Goal: Information Seeking & Learning: Learn about a topic

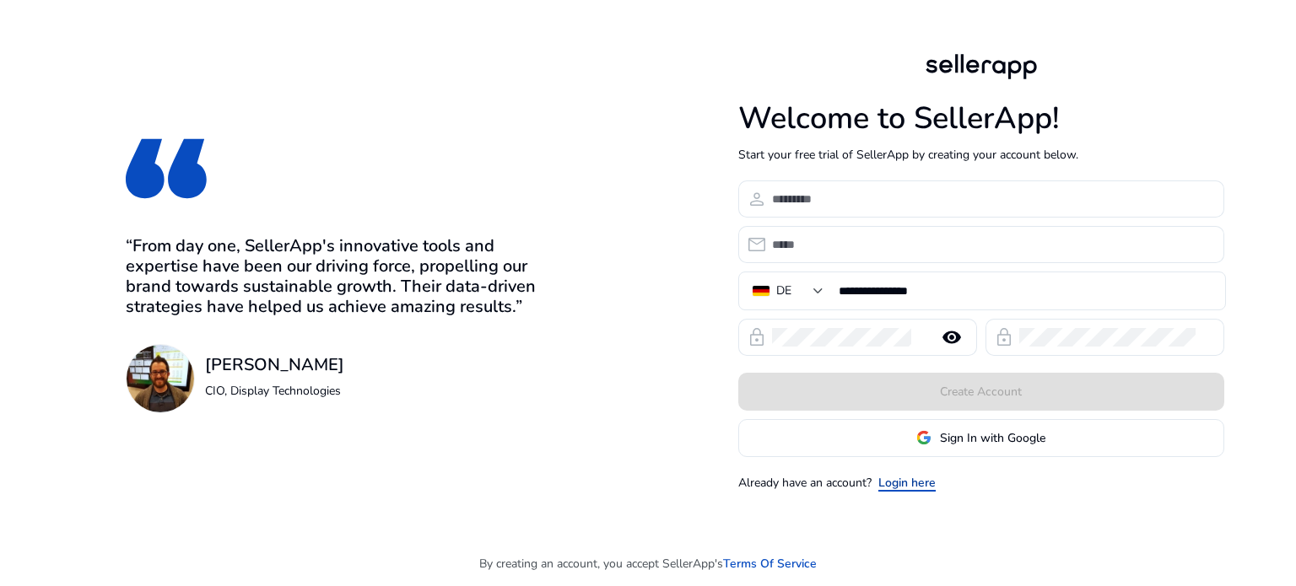
click at [888, 479] on link "Login here" at bounding box center [906, 483] width 57 height 18
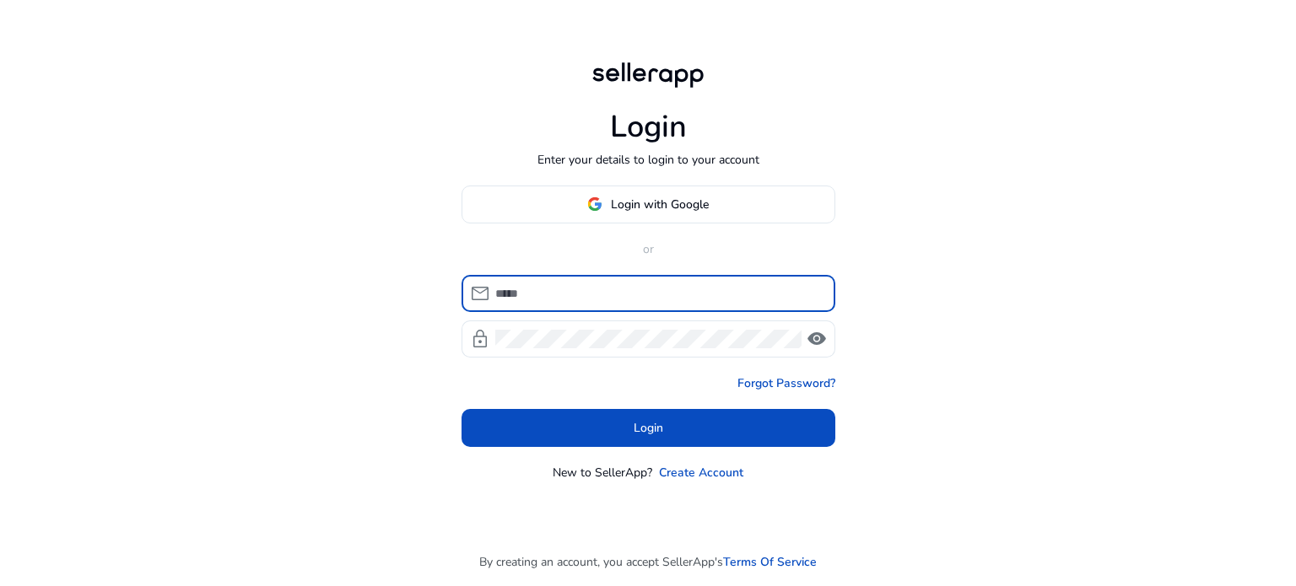
click at [512, 296] on input at bounding box center [658, 293] width 327 height 19
type input "**********"
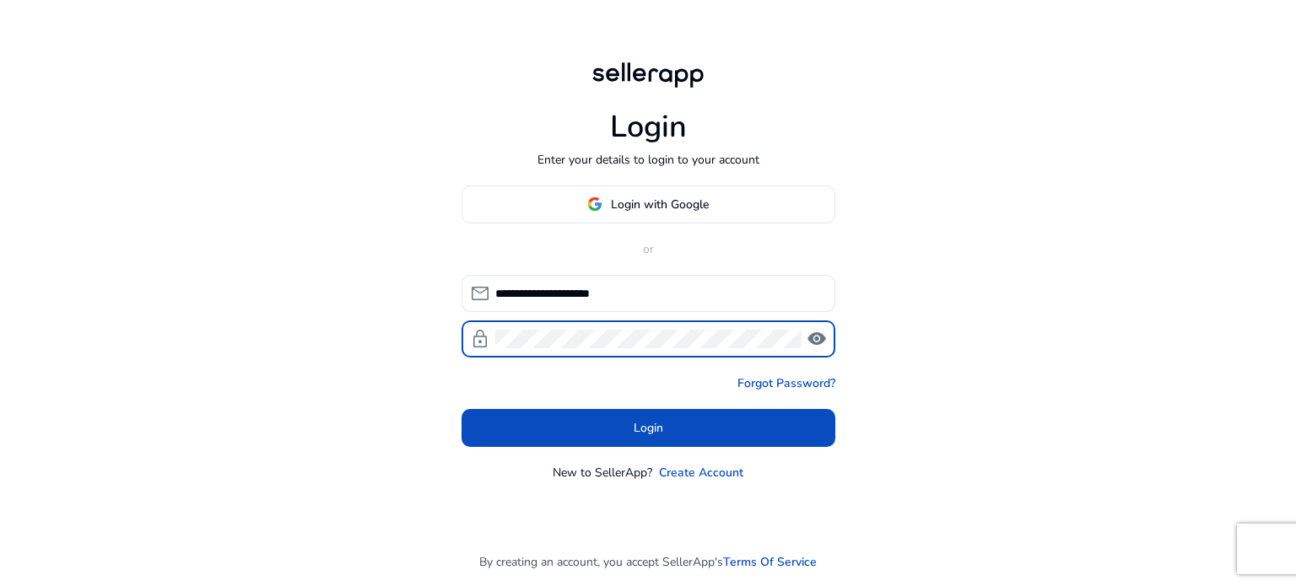
click at [823, 336] on span "visibility" at bounding box center [817, 339] width 20 height 20
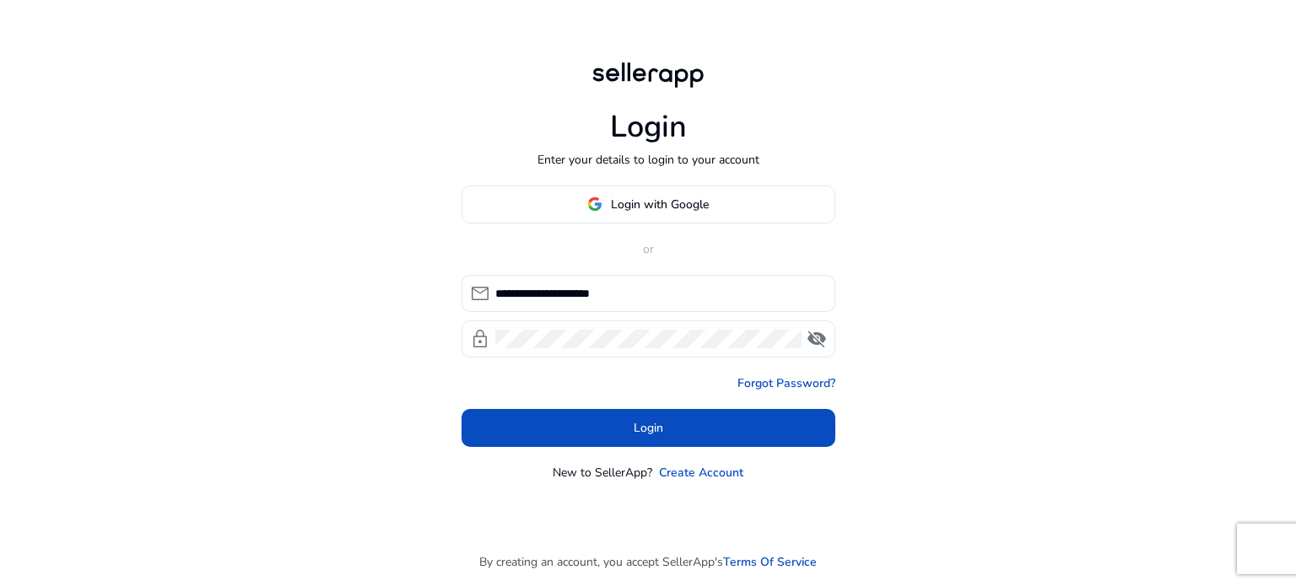
click at [823, 336] on span "visibility_off" at bounding box center [817, 339] width 20 height 20
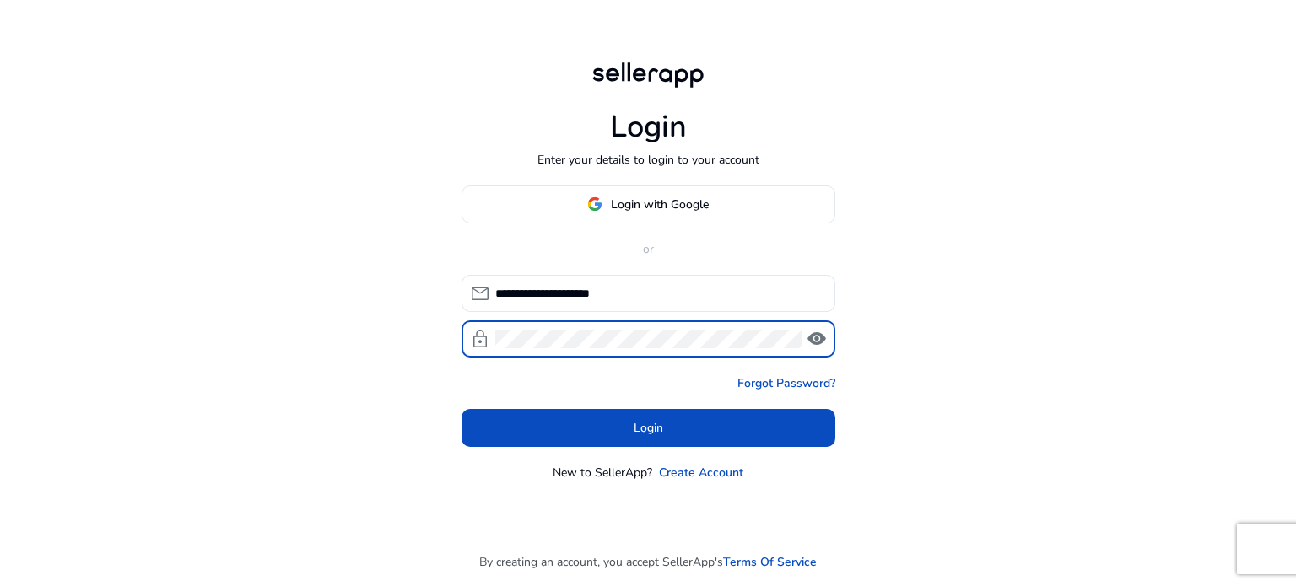
click at [823, 336] on span "visibility" at bounding box center [817, 339] width 20 height 20
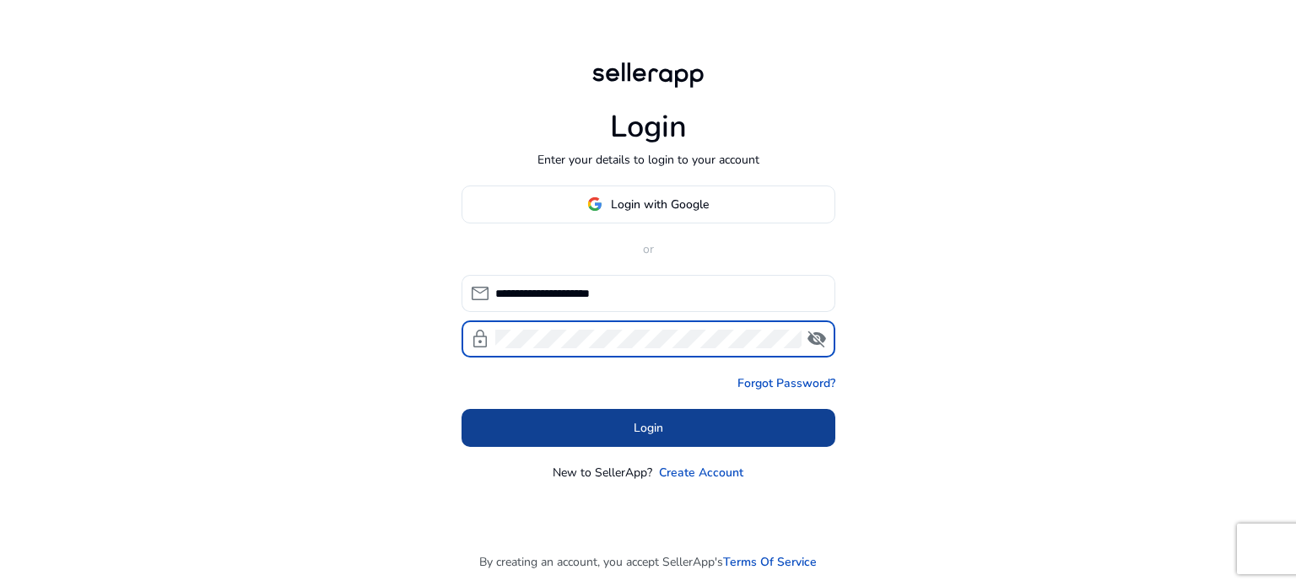
click at [544, 440] on span at bounding box center [649, 428] width 374 height 40
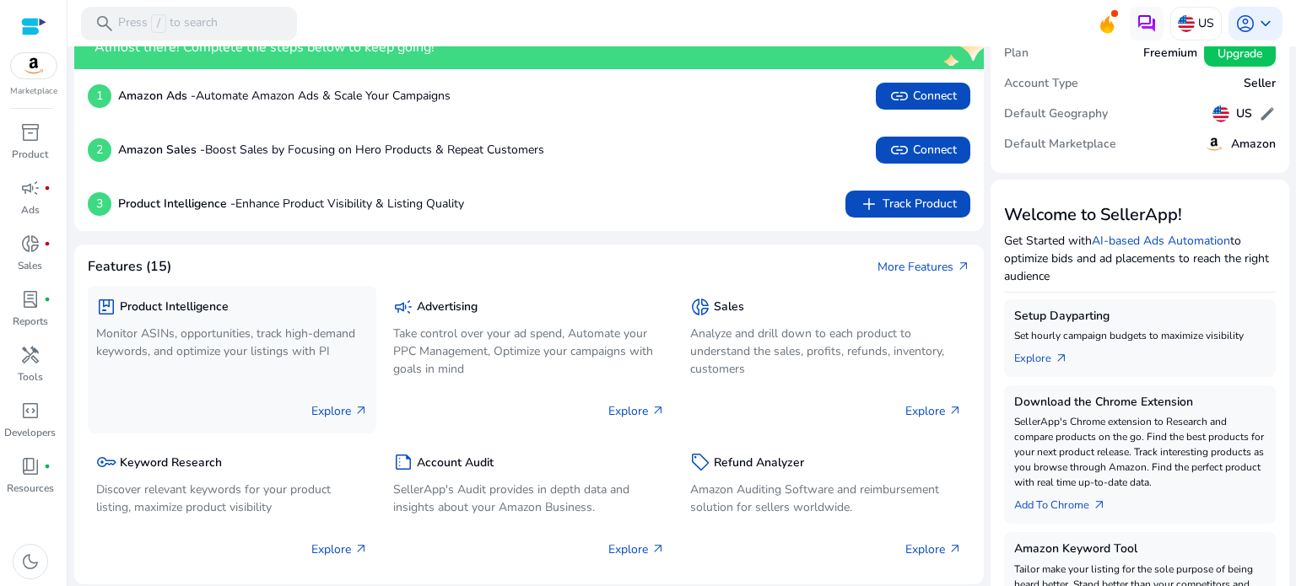
scroll to position [84, 0]
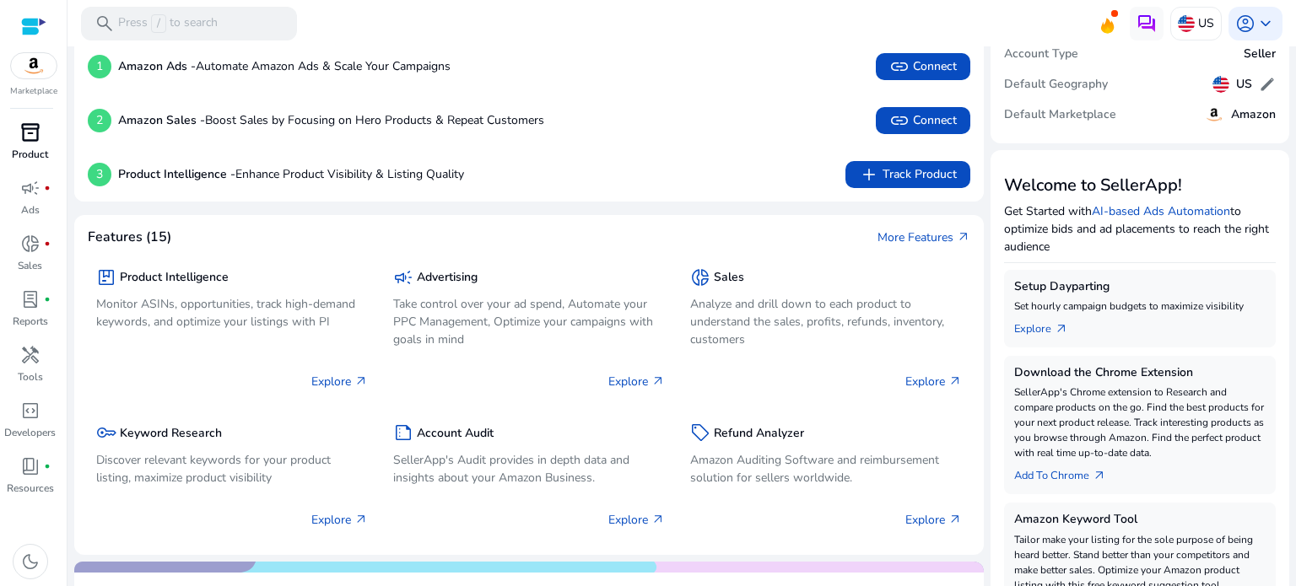
click at [24, 135] on span "inventory_2" at bounding box center [30, 132] width 20 height 20
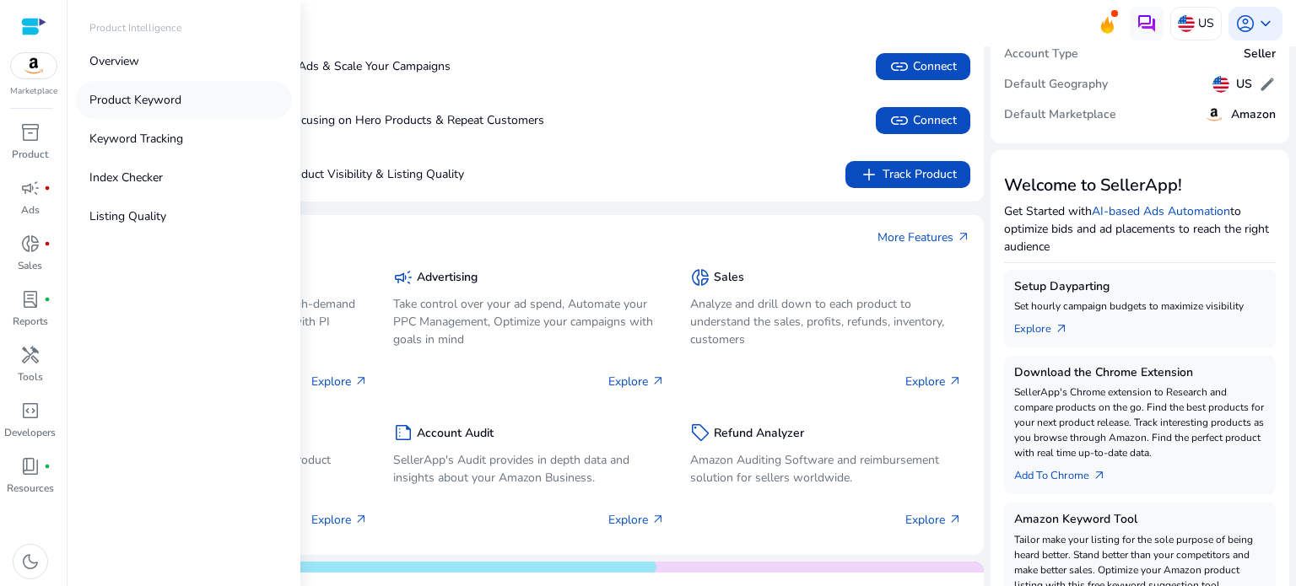
click at [120, 100] on p "Product Keyword" at bounding box center [135, 100] width 92 height 18
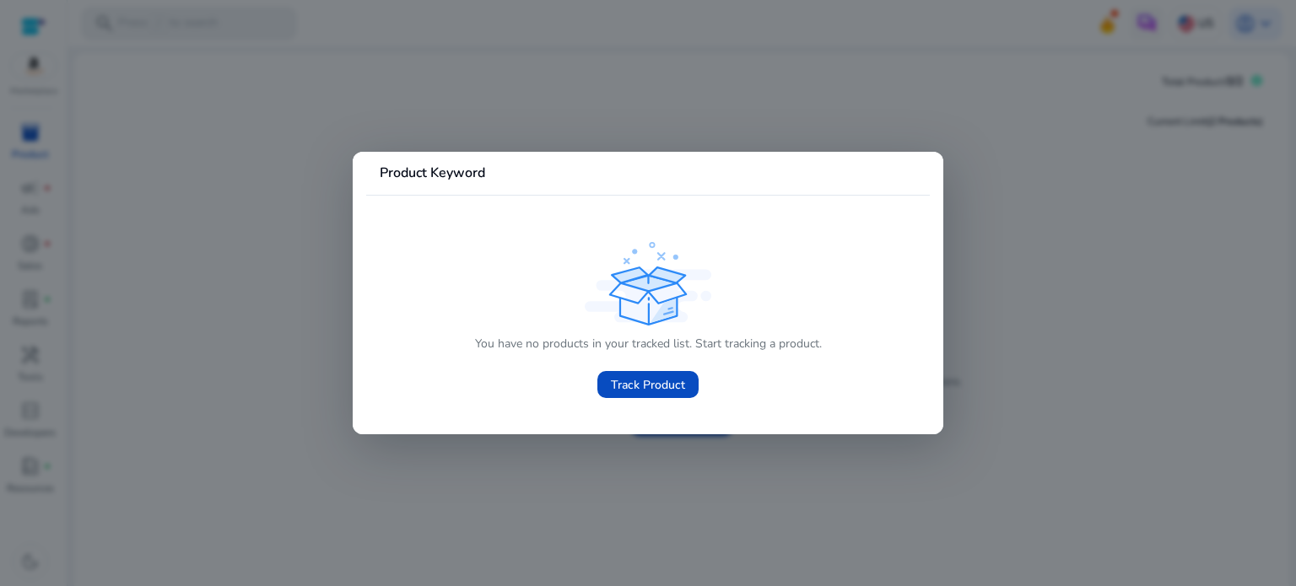
click at [543, 185] on div at bounding box center [648, 293] width 1296 height 586
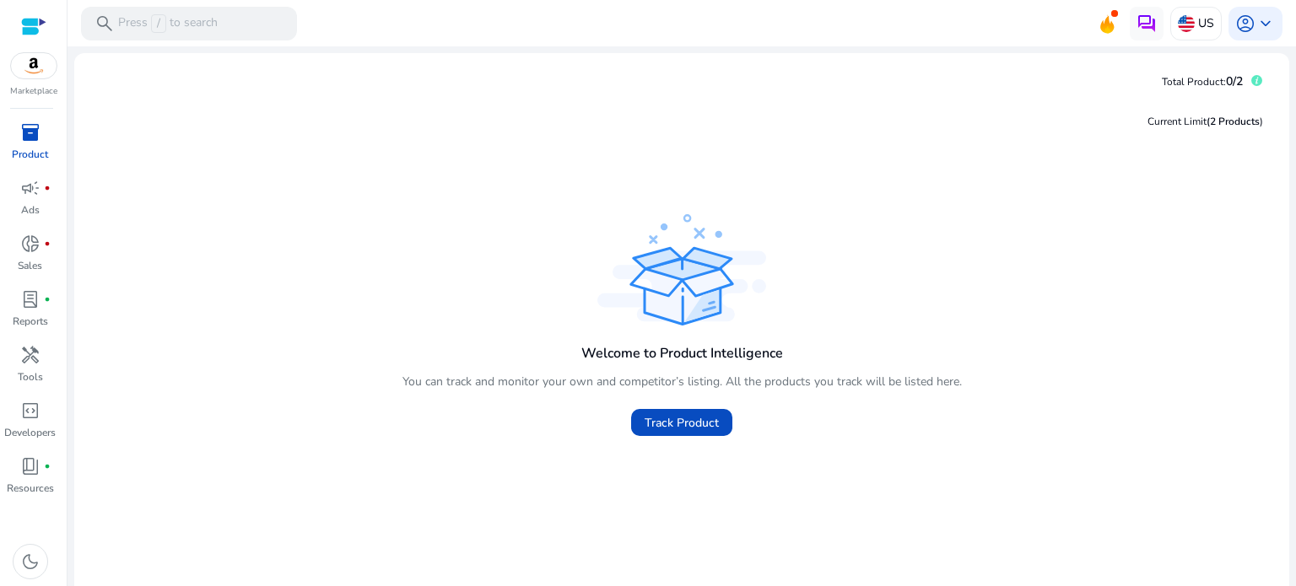
click at [24, 124] on span "inventory_2" at bounding box center [30, 132] width 20 height 20
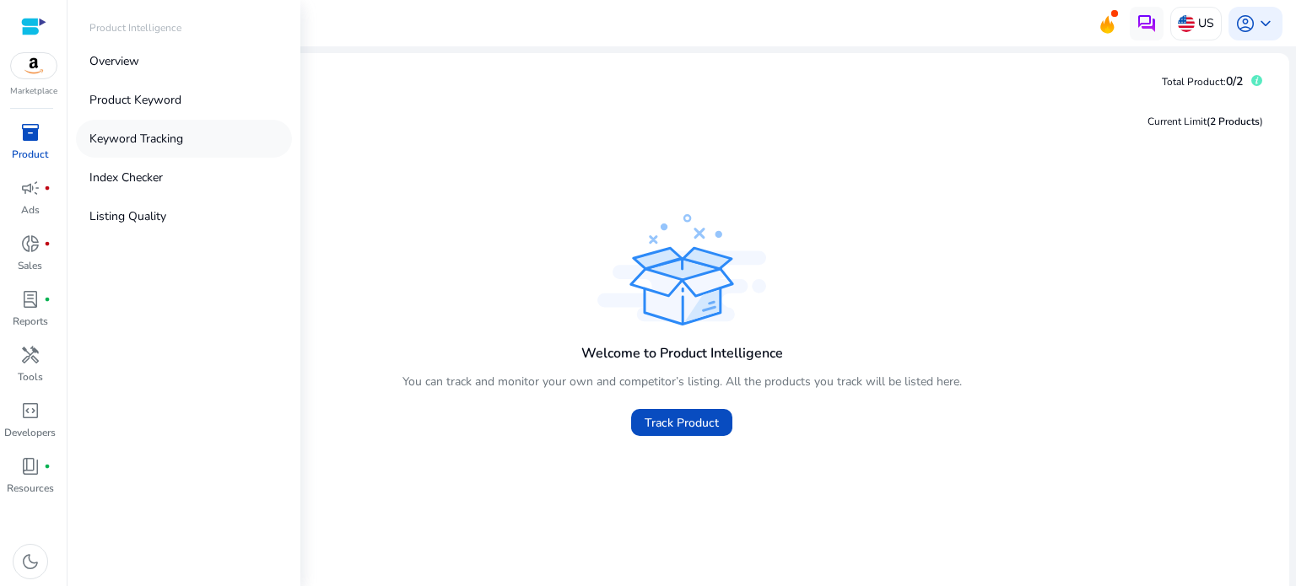
click at [180, 143] on p "Keyword Tracking" at bounding box center [136, 139] width 94 height 18
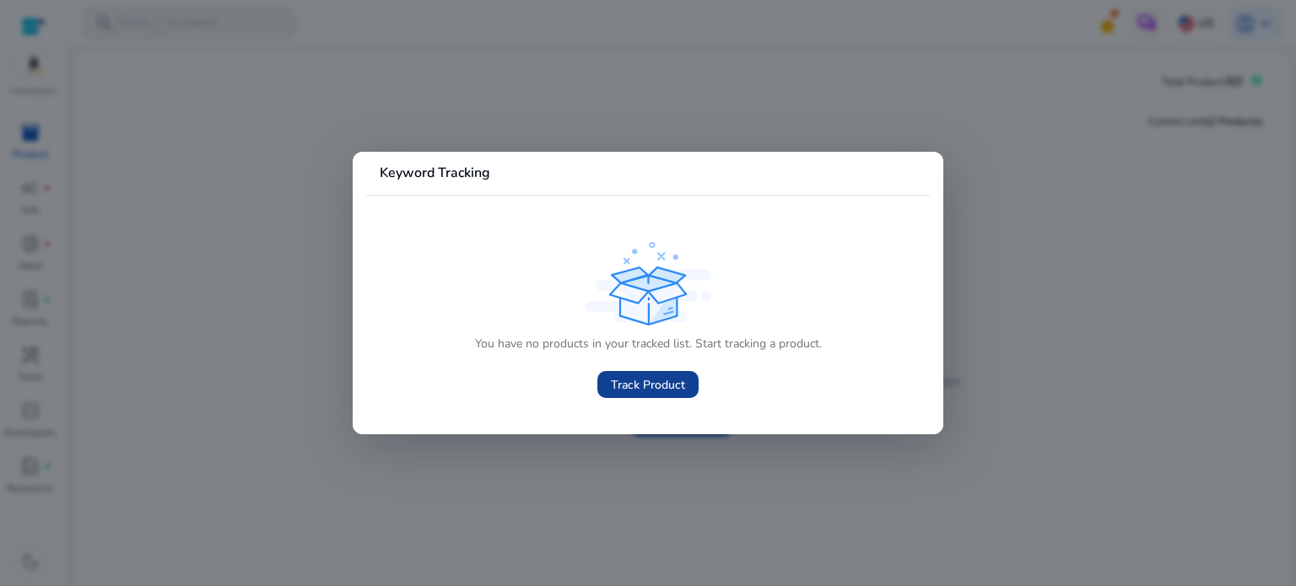
click at [636, 376] on span "Track Product" at bounding box center [648, 385] width 74 height 18
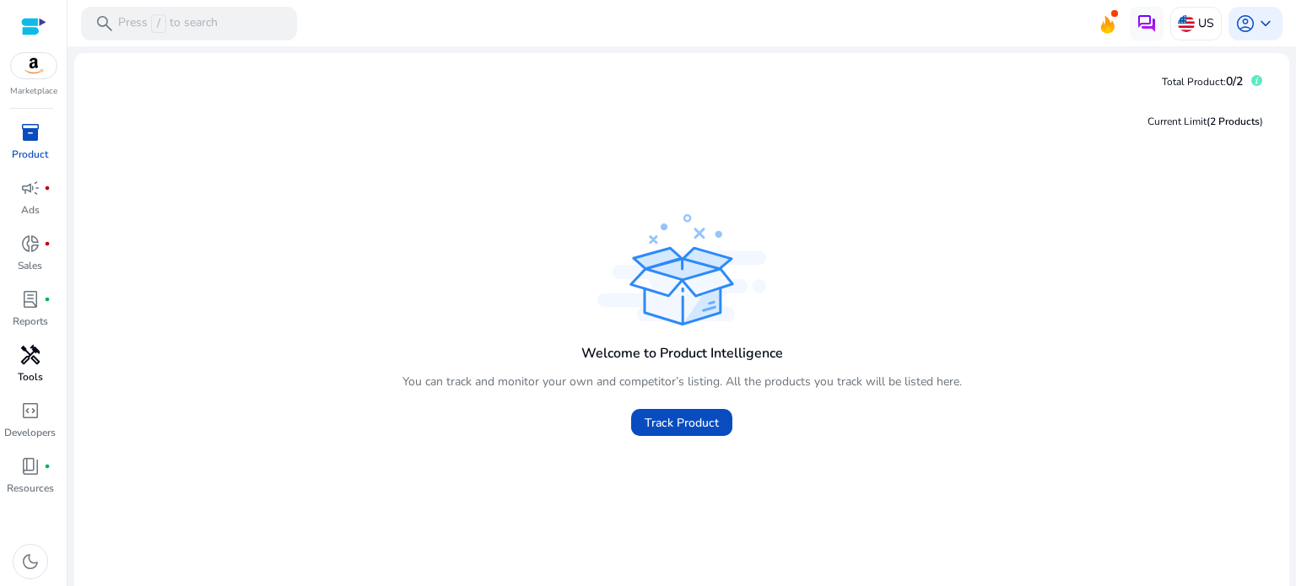
click at [30, 370] on p "Tools" at bounding box center [30, 377] width 25 height 15
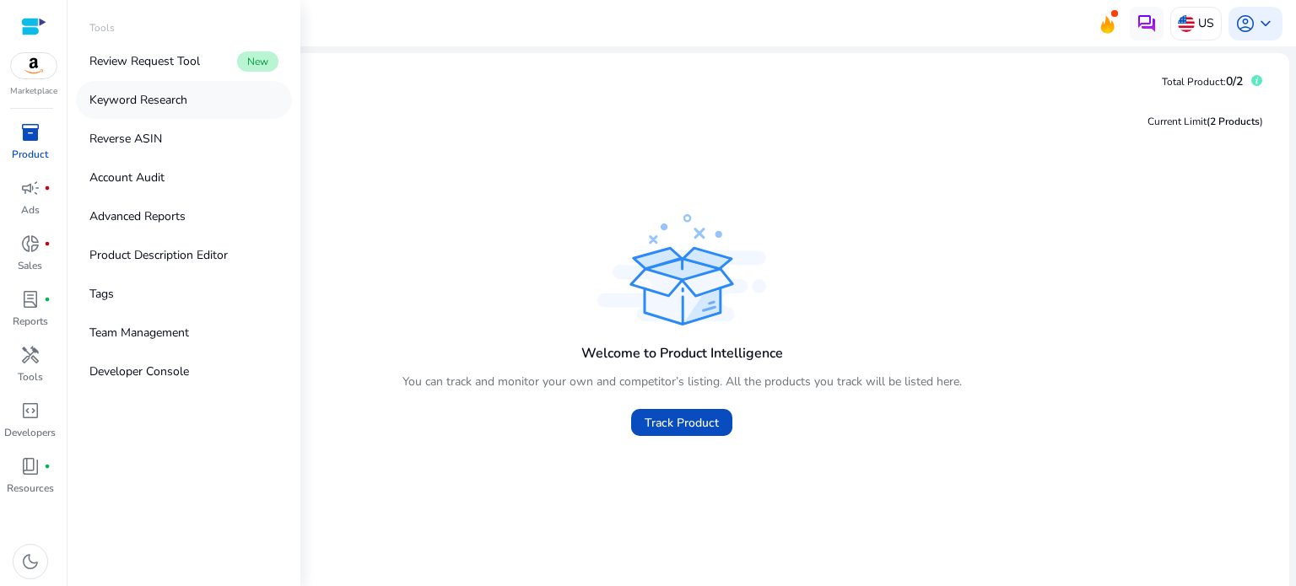
click at [129, 104] on p "Keyword Research" at bounding box center [138, 100] width 98 height 18
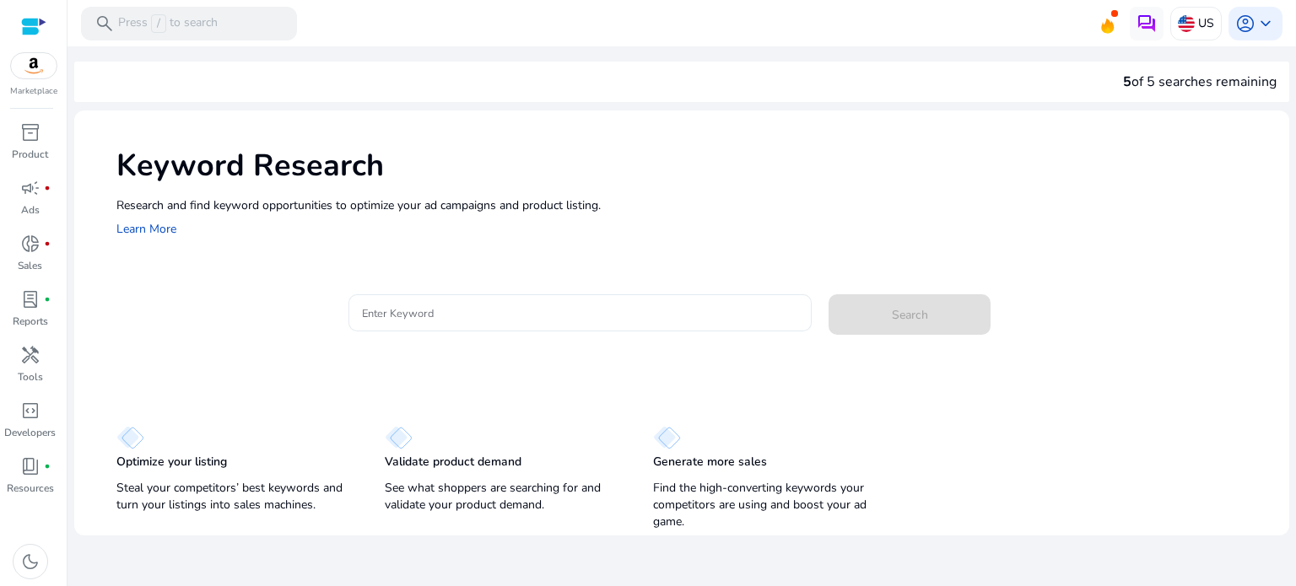
click at [438, 310] on input "Enter Keyword" at bounding box center [580, 313] width 437 height 19
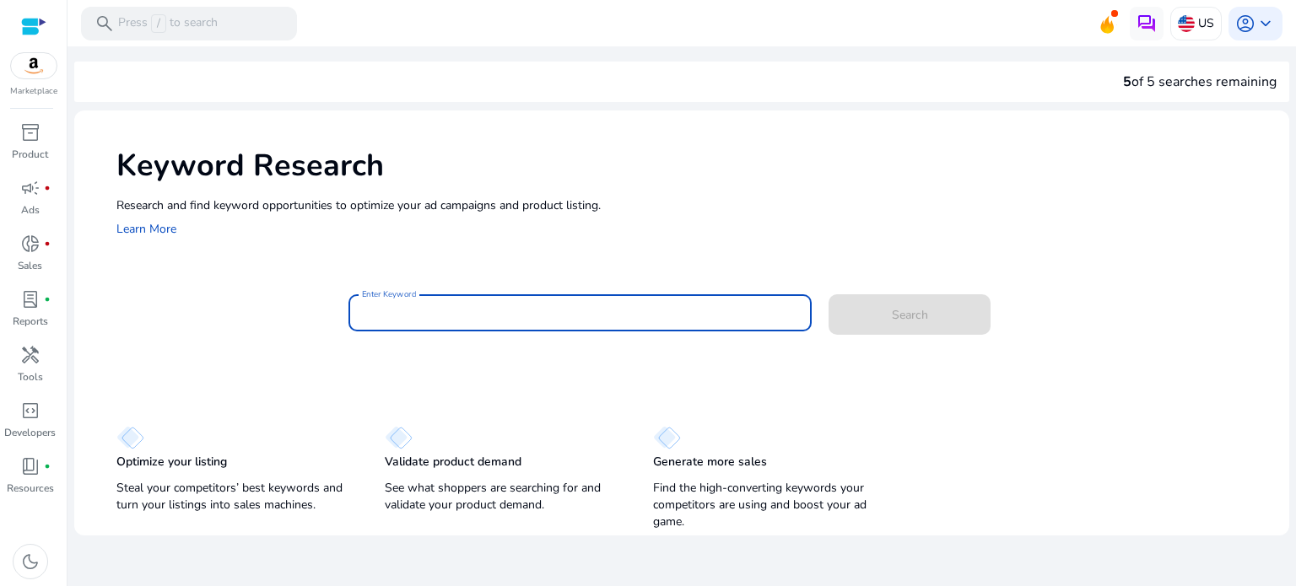
click at [367, 310] on input "Enter Keyword" at bounding box center [580, 313] width 437 height 19
paste input "**********"
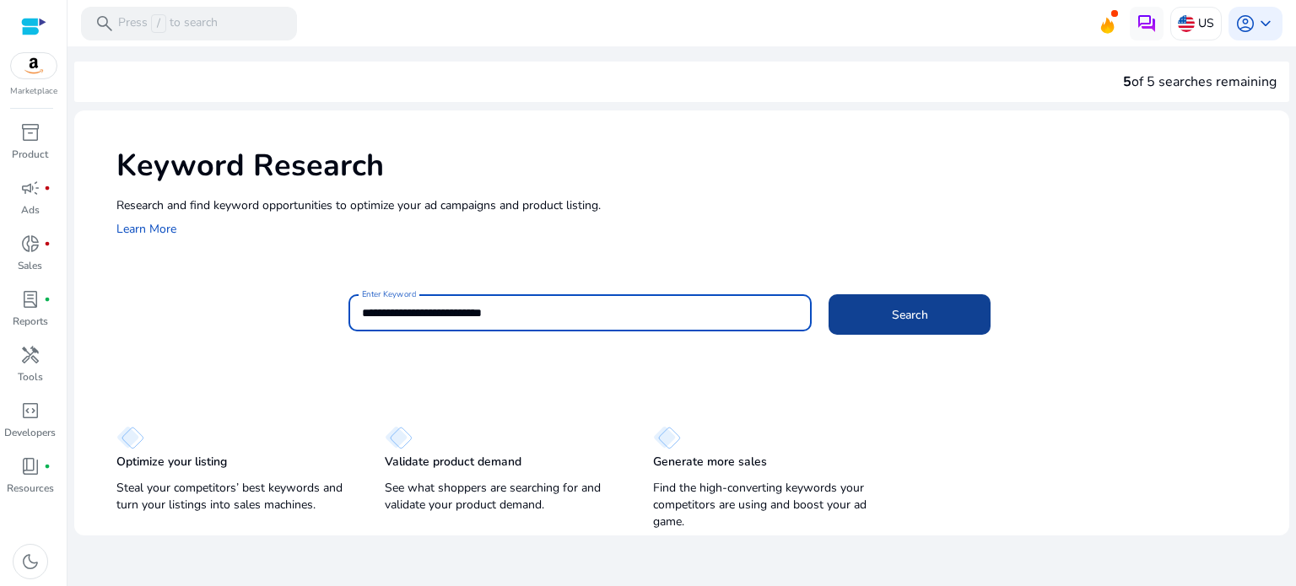
click at [898, 310] on span "Search" at bounding box center [910, 315] width 36 height 18
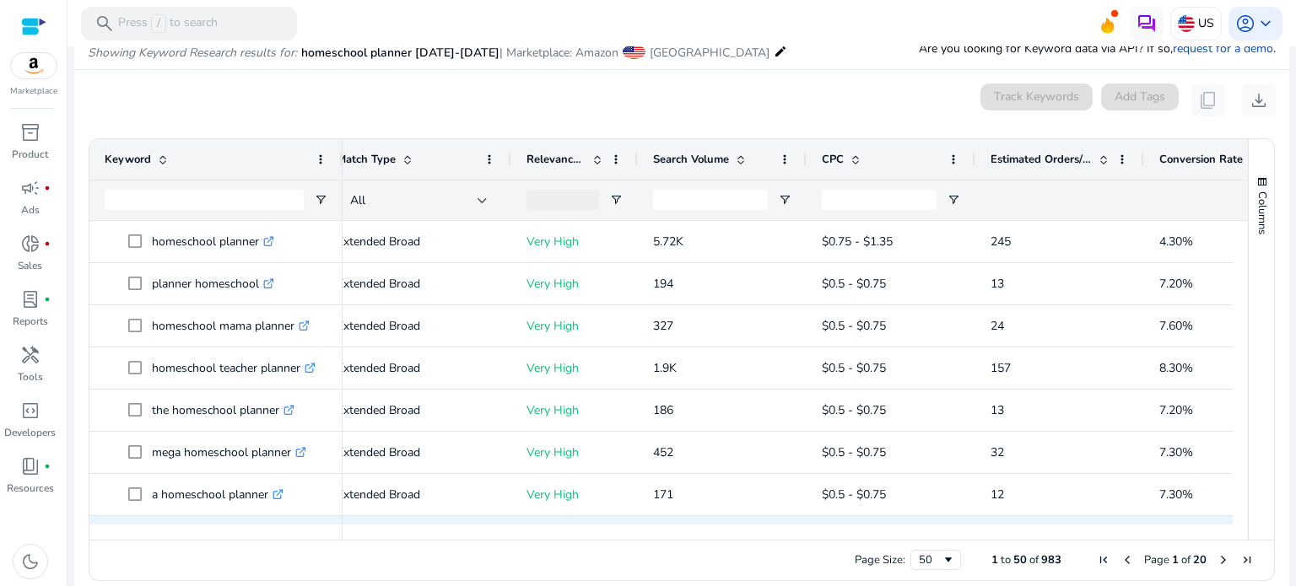
scroll to position [229, 0]
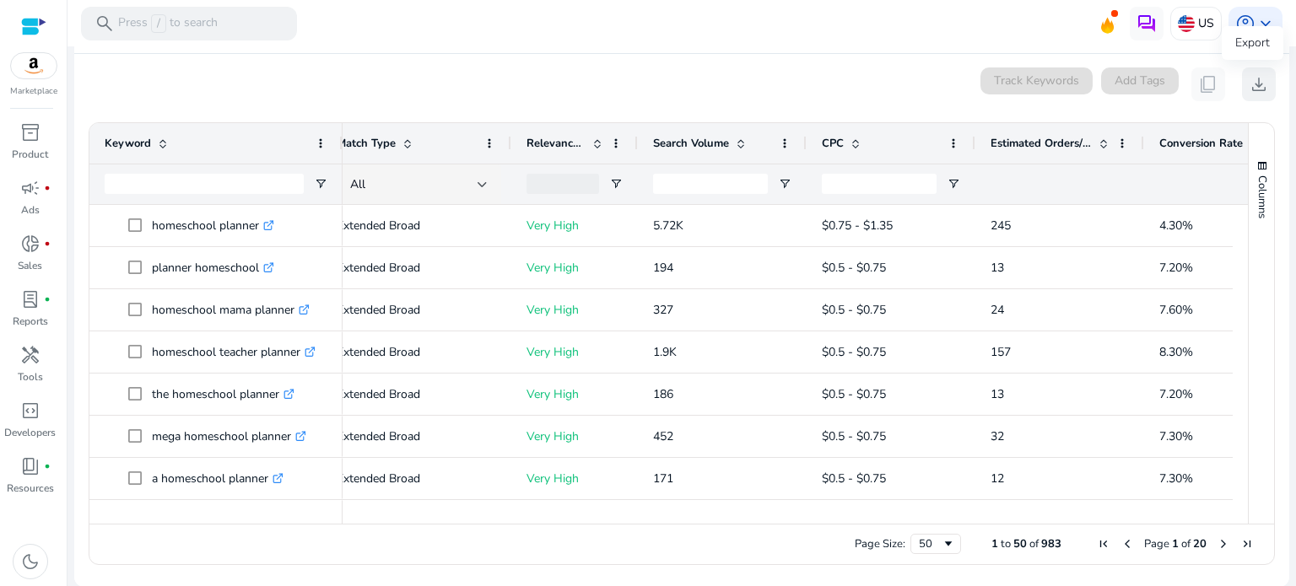
click at [1242, 80] on button "download" at bounding box center [1259, 84] width 34 height 34
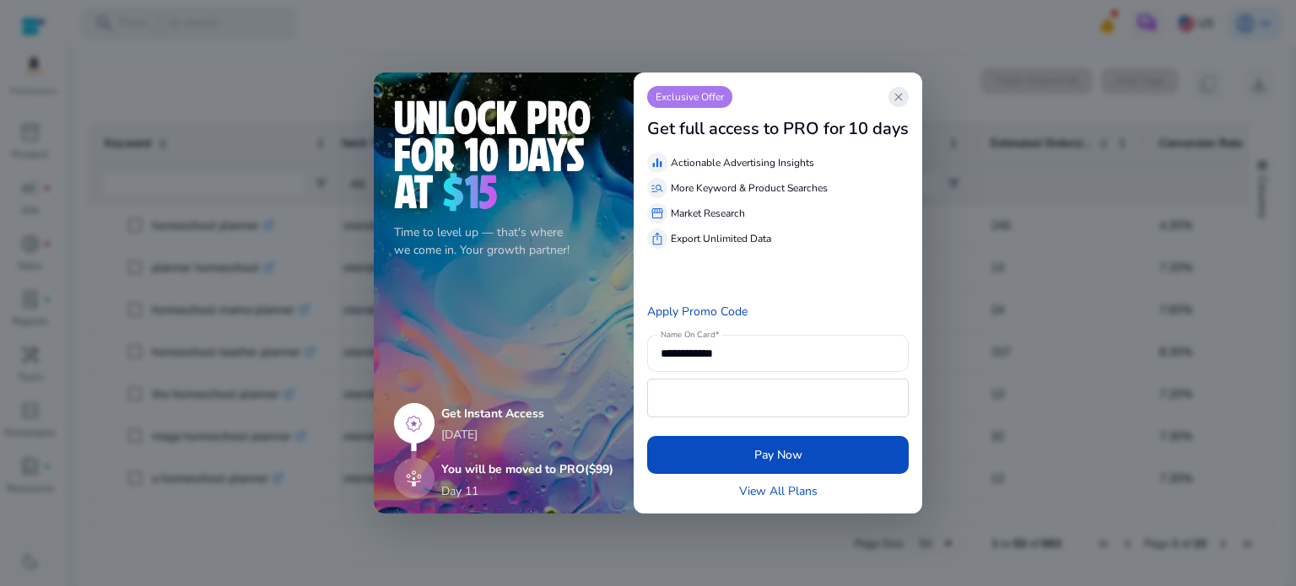
click at [891, 94] on app-icon "close" at bounding box center [898, 97] width 20 height 20
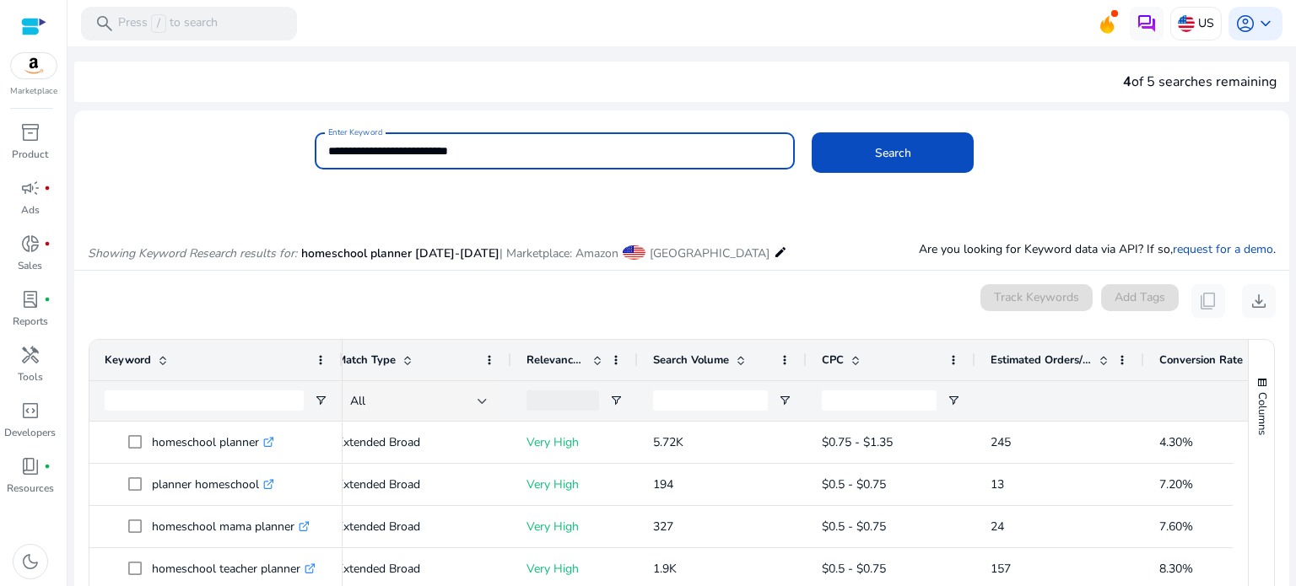
click at [506, 151] on input "**********" at bounding box center [555, 151] width 454 height 19
type input "**********"
click at [812, 132] on button "Search" at bounding box center [893, 152] width 162 height 40
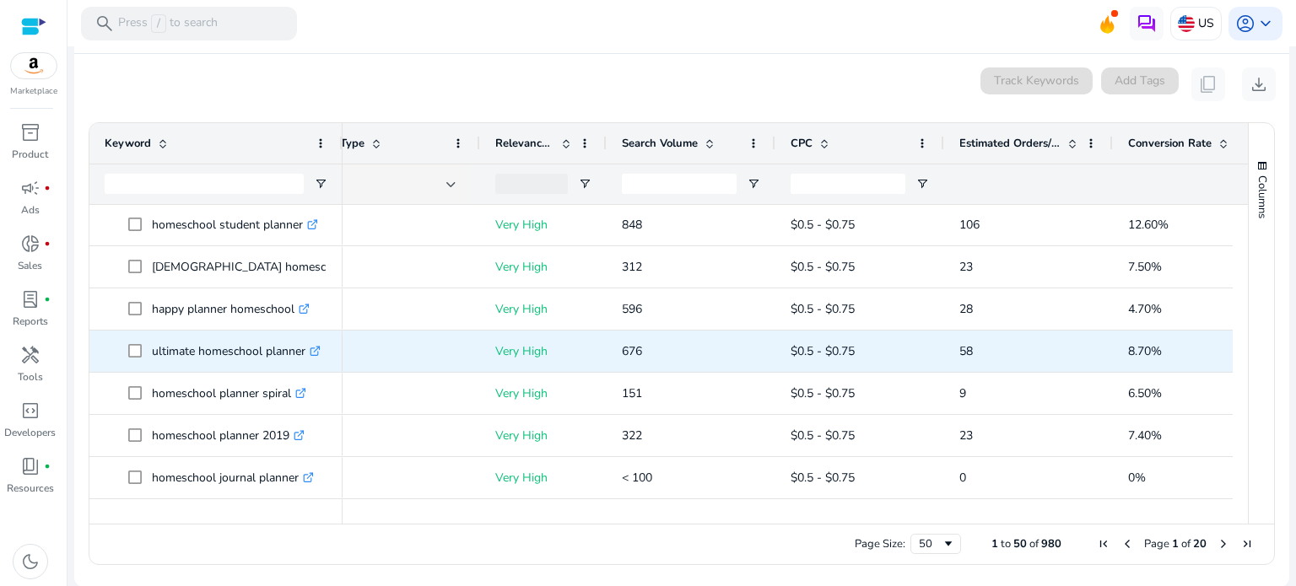
scroll to position [337, 0]
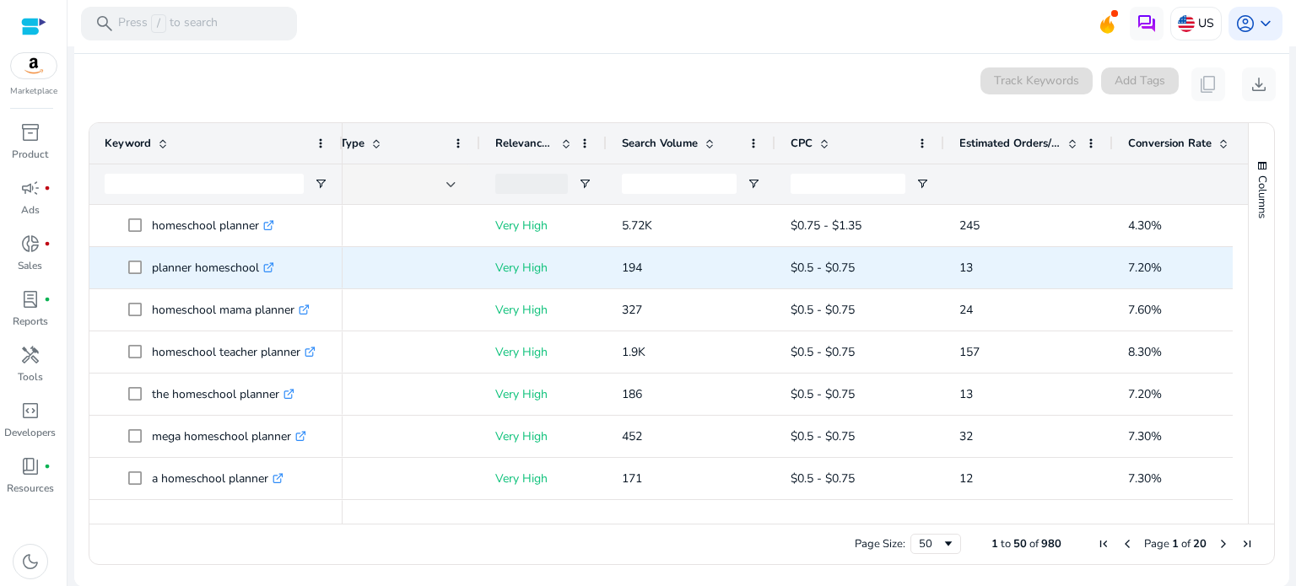
drag, startPoint x: 1233, startPoint y: 223, endPoint x: 1228, endPoint y: 259, distance: 36.5
click at [1225, 278] on div "homeschool planner 2022 .st0{fill:#2c8af8} homeschool journal planner .st0{fill…" at bounding box center [668, 357] width 1158 height 304
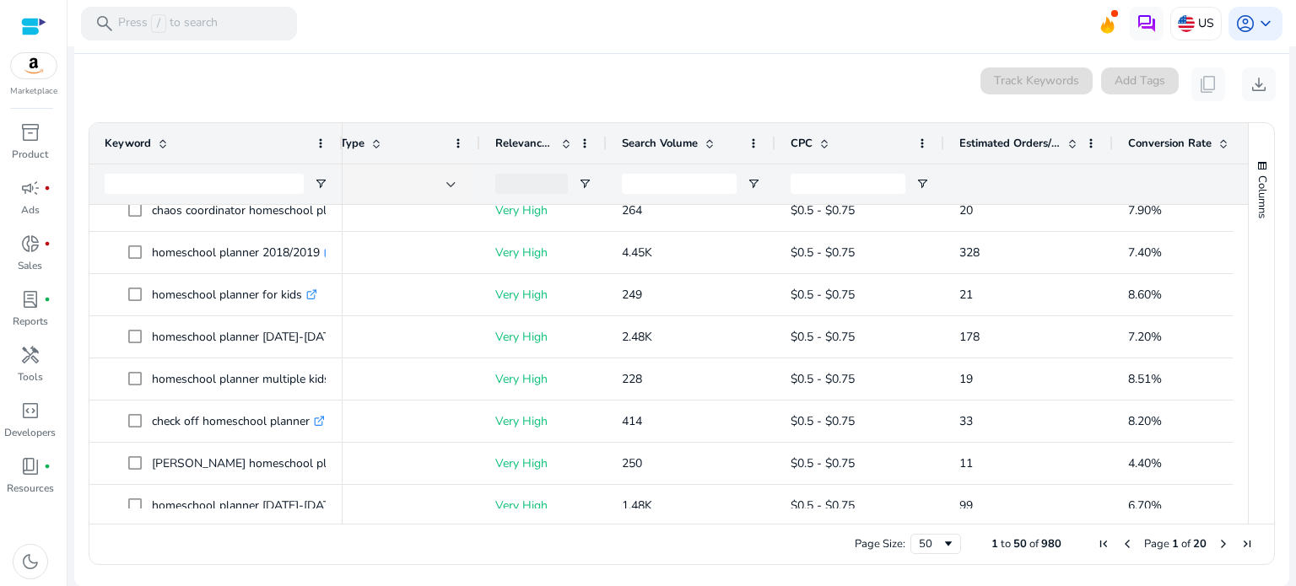
scroll to position [1627, 0]
